Goal: Task Accomplishment & Management: Manage account settings

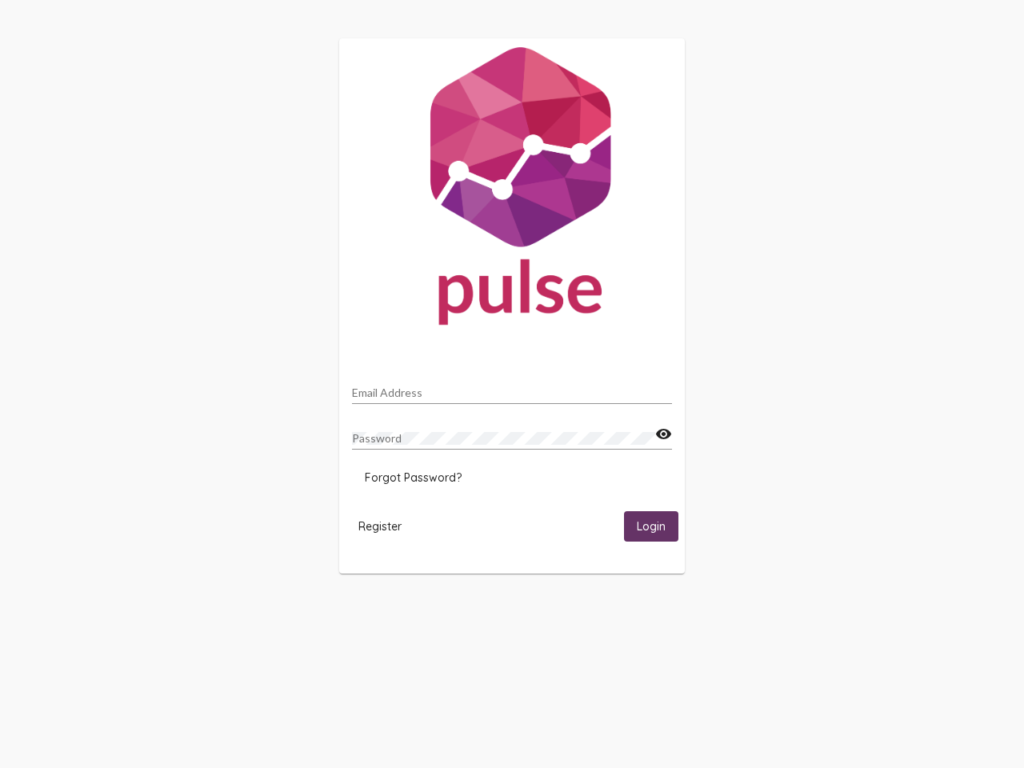
click at [512, 388] on input "Email Address" at bounding box center [512, 392] width 320 height 13
click at [663, 434] on mat-icon "visibility" at bounding box center [663, 434] width 17 height 19
click at [413, 477] on span "Forgot Password?" at bounding box center [413, 477] width 97 height 14
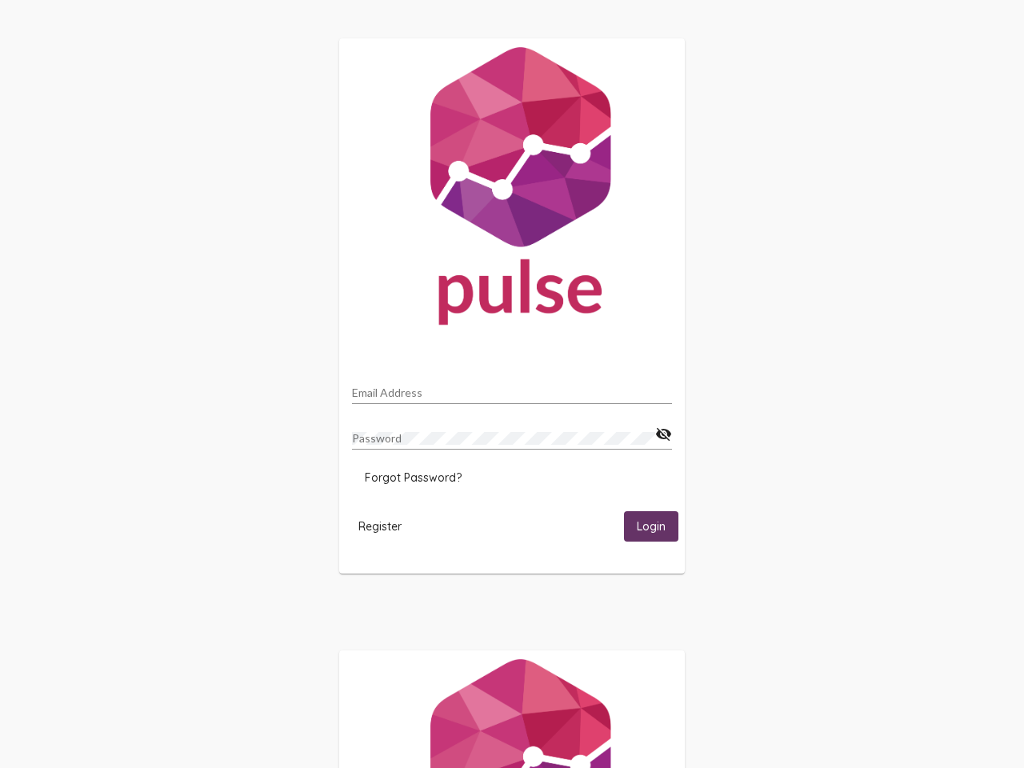
click at [380, 525] on span "Register" at bounding box center [379, 526] width 43 height 14
click at [651, 525] on html "Email Address Password visibility_off Forgot Password? Register Login" at bounding box center [512, 518] width 1024 height 1036
